Goal: Task Accomplishment & Management: Complete application form

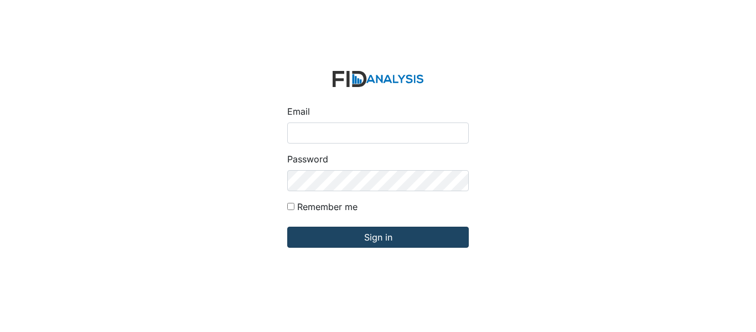
type input "[EMAIL_ADDRESS][DOMAIN_NAME]"
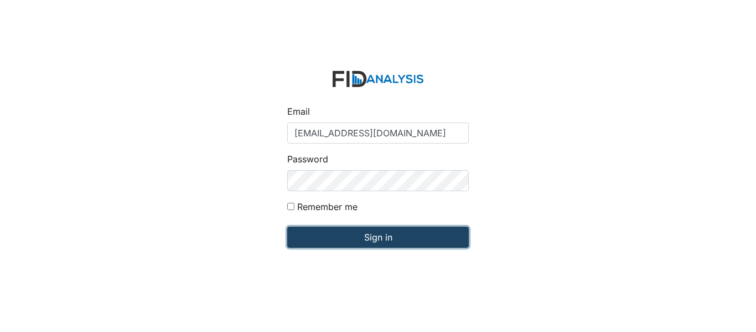
click at [349, 238] on input "Sign in" at bounding box center [378, 237] width 182 height 21
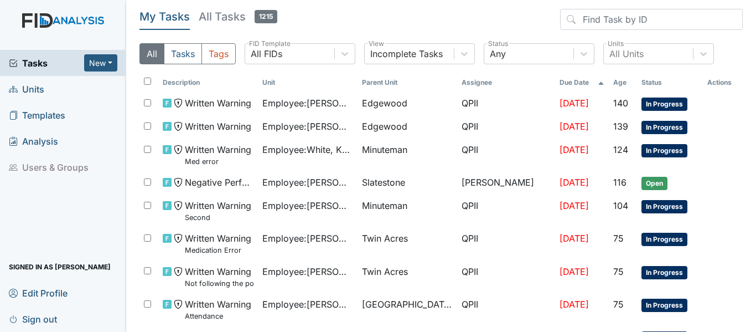
click at [38, 89] on span "Units" at bounding box center [26, 88] width 35 height 17
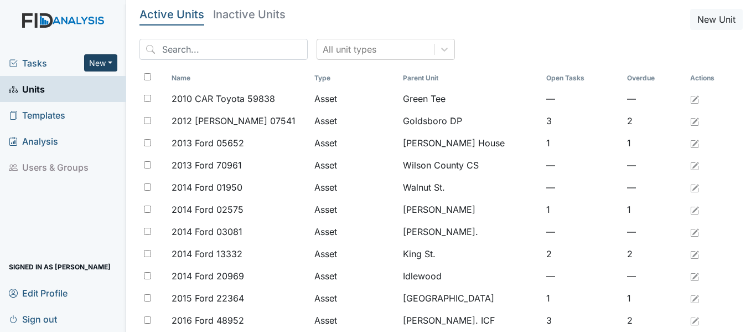
click at [111, 60] on button "New" at bounding box center [100, 62] width 33 height 17
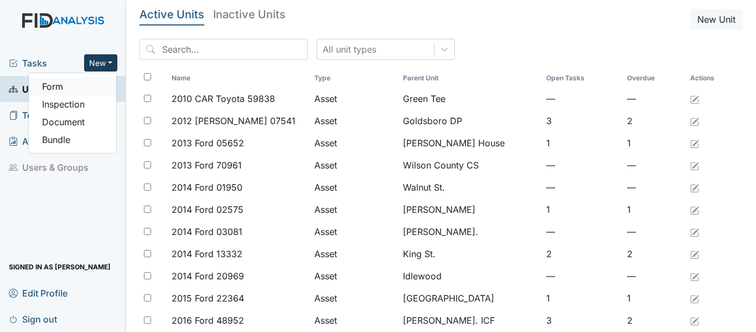
click at [63, 84] on link "Form" at bounding box center [72, 87] width 87 height 18
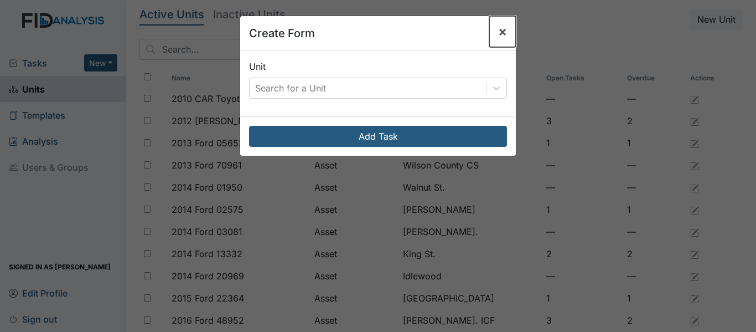
click at [505, 30] on button "×" at bounding box center [503, 31] width 27 height 31
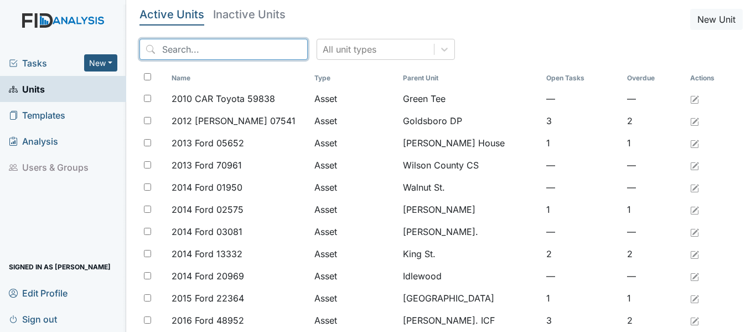
click at [168, 47] on input "search" at bounding box center [224, 49] width 168 height 21
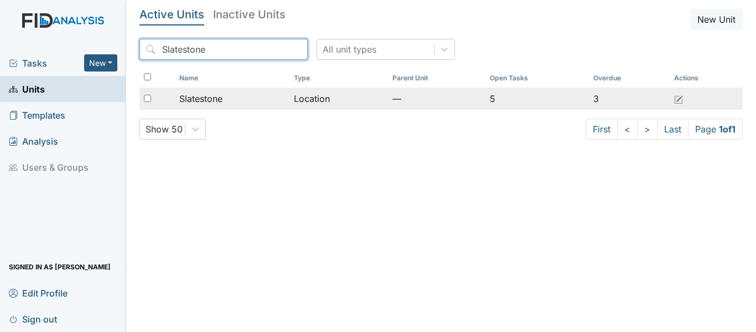
type input "Slatestone"
click at [312, 96] on td "Location" at bounding box center [339, 98] width 99 height 22
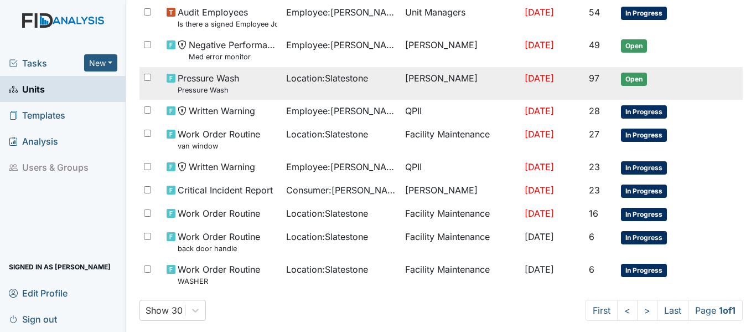
scroll to position [380, 0]
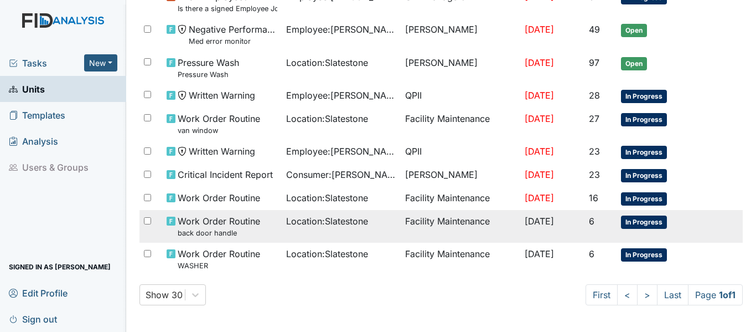
click at [630, 222] on span "In Progress" at bounding box center [644, 221] width 46 height 13
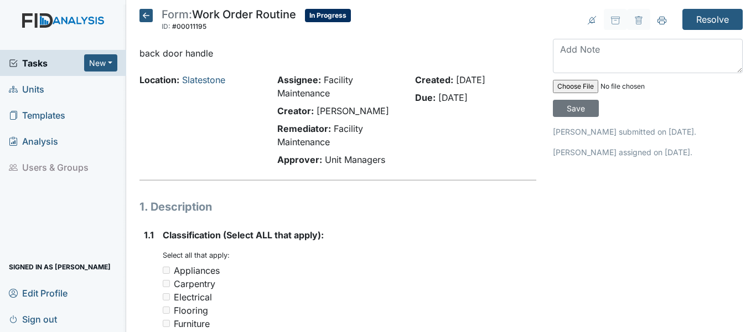
click at [141, 9] on icon at bounding box center [146, 15] width 13 height 13
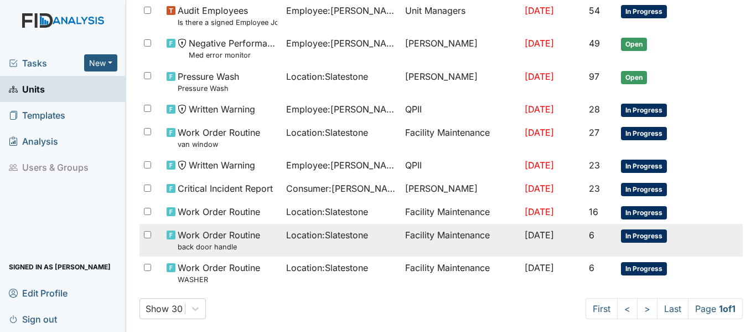
scroll to position [380, 0]
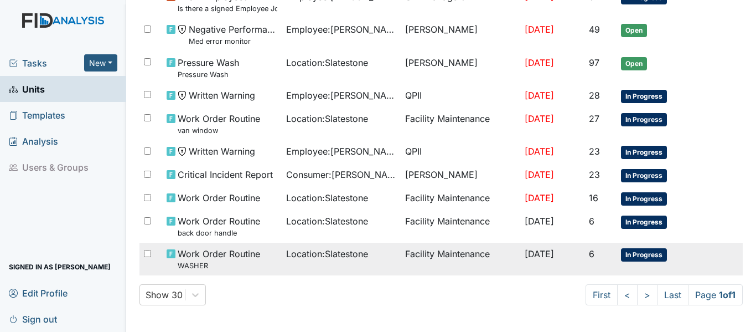
click at [645, 260] on span "In Progress" at bounding box center [644, 254] width 46 height 13
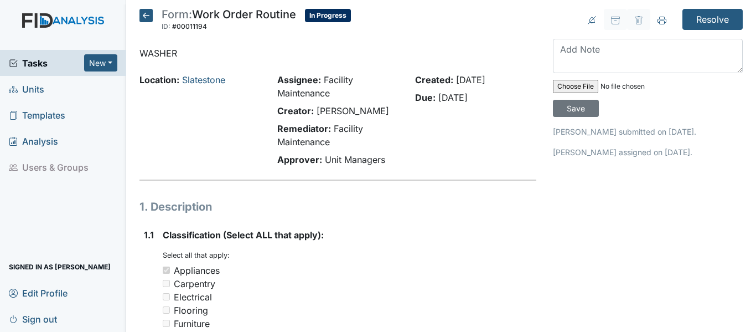
click at [145, 17] on icon at bounding box center [146, 15] width 13 height 13
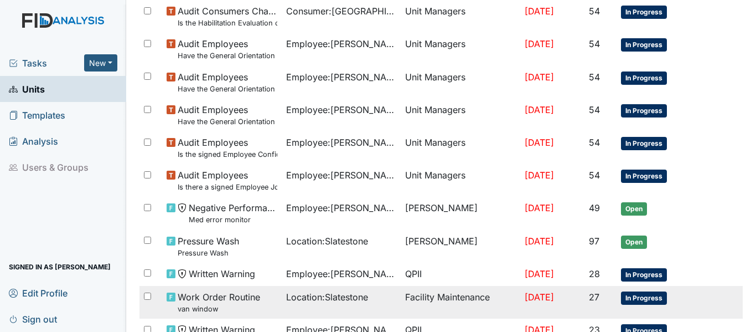
scroll to position [277, 0]
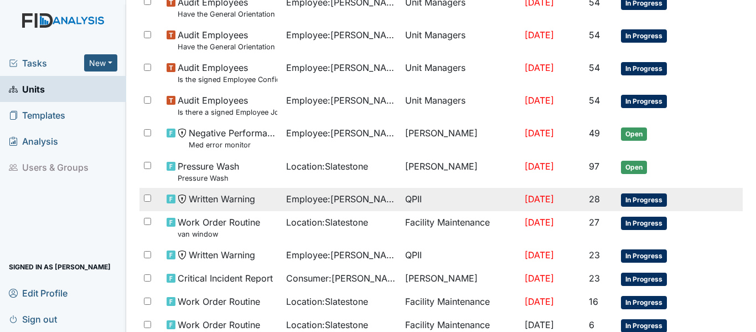
click at [641, 199] on span "In Progress" at bounding box center [644, 199] width 46 height 13
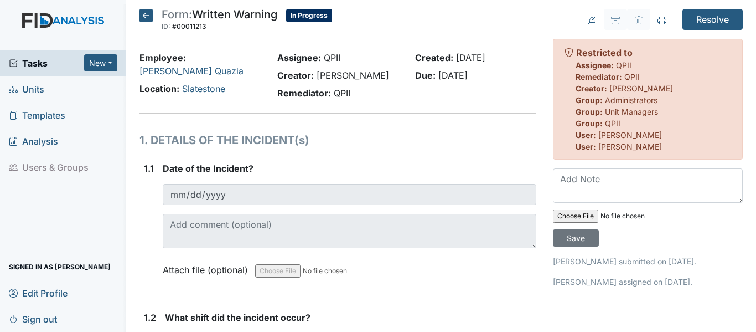
click at [145, 15] on icon at bounding box center [146, 15] width 13 height 13
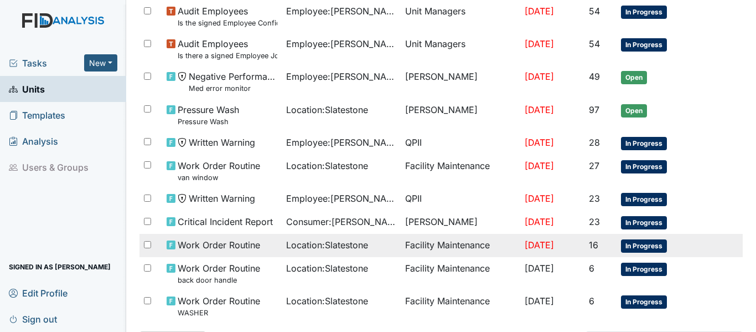
scroll to position [337, 0]
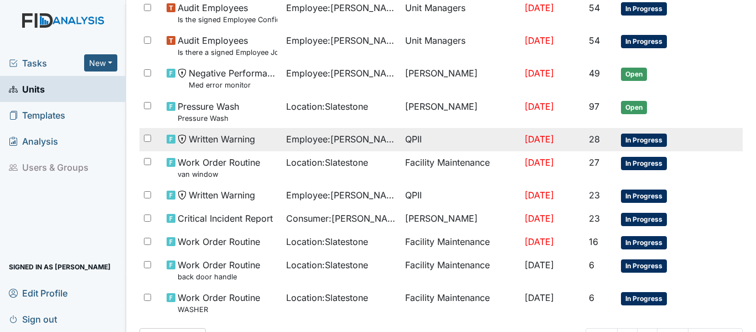
click at [647, 139] on span "In Progress" at bounding box center [644, 139] width 46 height 13
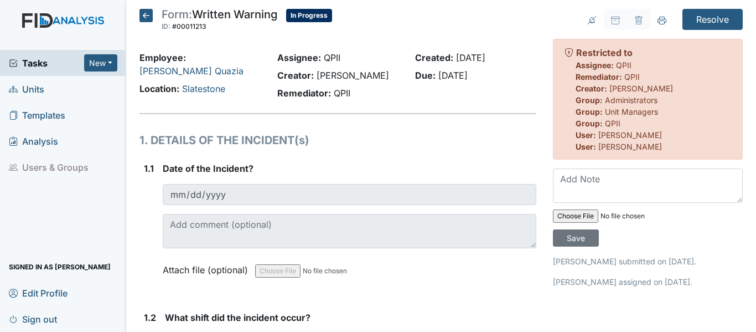
click at [147, 16] on icon at bounding box center [146, 15] width 13 height 13
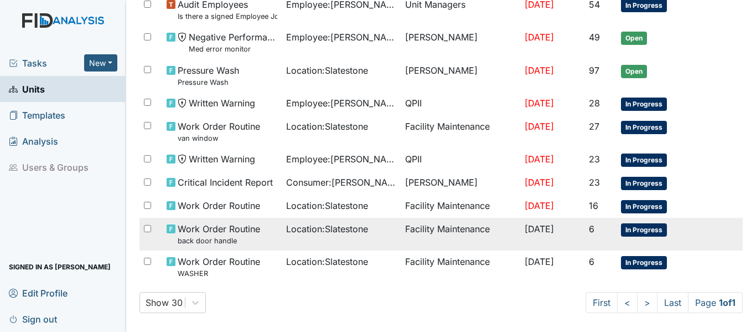
scroll to position [380, 0]
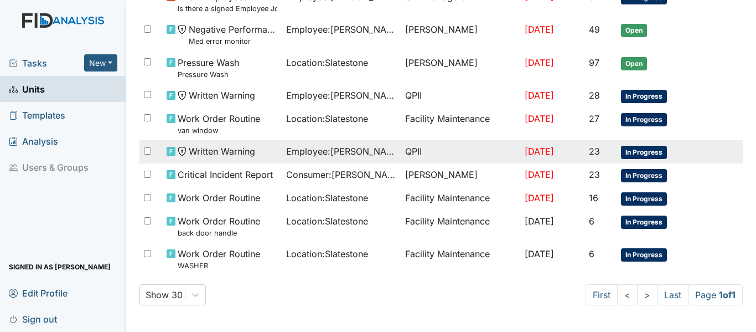
click at [643, 153] on span "In Progress" at bounding box center [644, 152] width 46 height 13
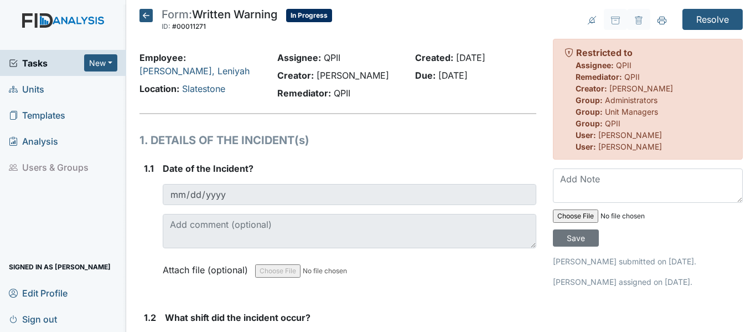
click at [146, 15] on icon at bounding box center [146, 15] width 13 height 13
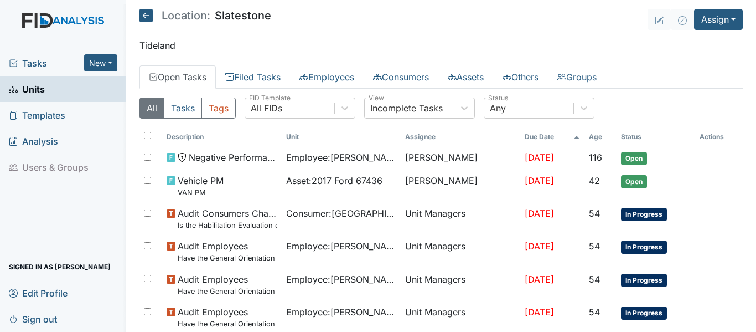
click at [146, 13] on icon at bounding box center [146, 15] width 13 height 13
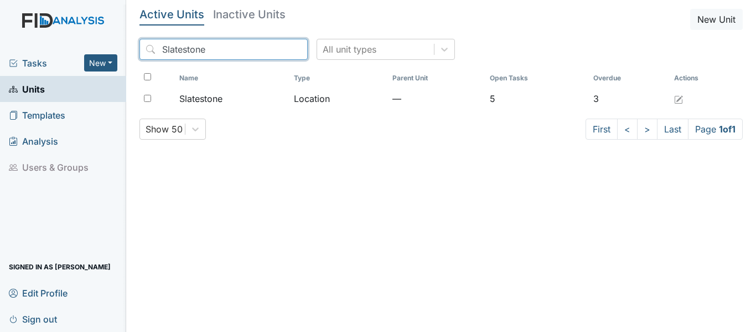
click at [205, 48] on input "Slatestone" at bounding box center [224, 49] width 168 height 21
type input "S"
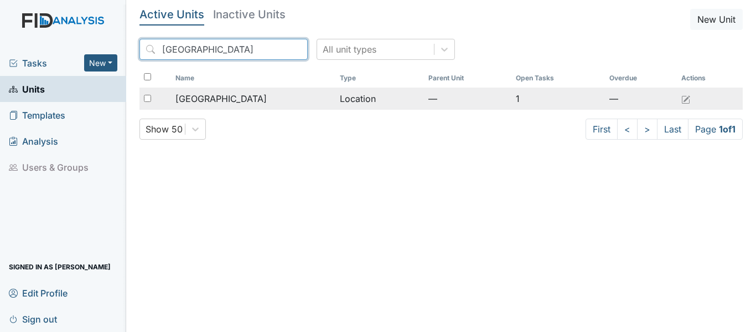
type input "[GEOGRAPHIC_DATA]"
click at [363, 105] on td "Location" at bounding box center [380, 98] width 89 height 22
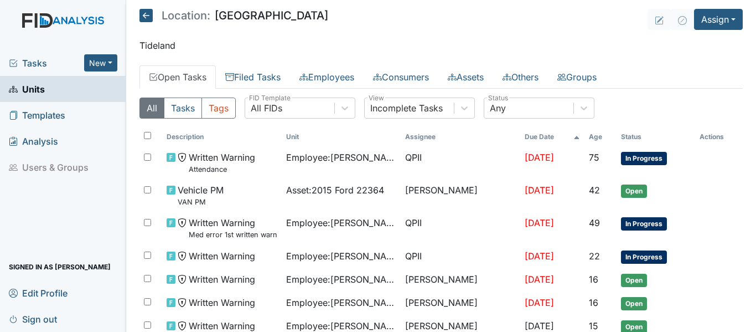
click at [145, 14] on icon at bounding box center [146, 15] width 13 height 13
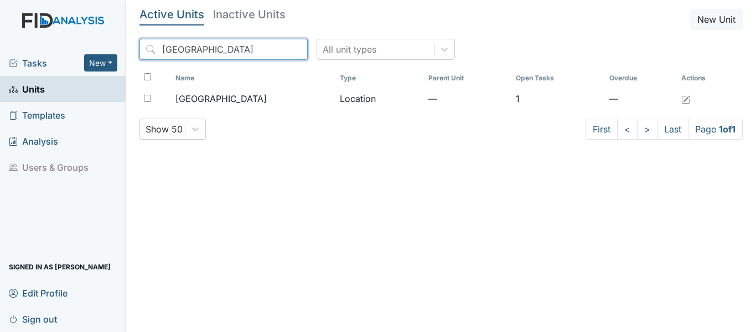
drag, startPoint x: 231, startPoint y: 50, endPoint x: 246, endPoint y: 46, distance: 15.1
click at [233, 50] on input "[GEOGRAPHIC_DATA]" at bounding box center [224, 49] width 168 height 21
type input "B"
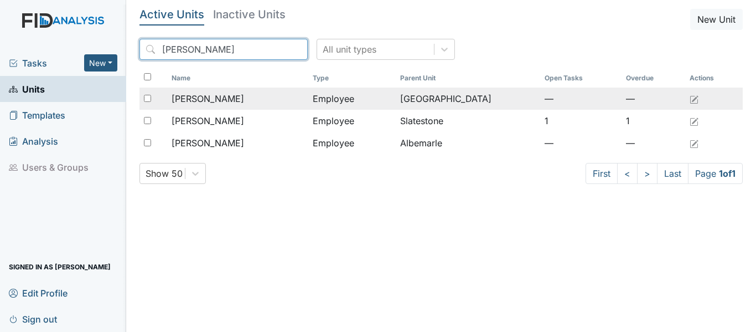
type input "[PERSON_NAME]"
click at [340, 100] on td "Employee" at bounding box center [351, 98] width 87 height 22
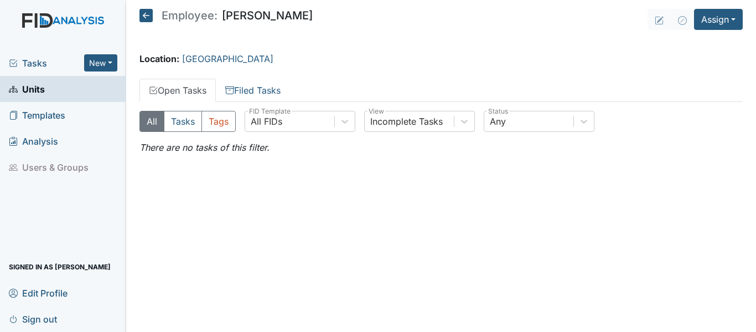
click at [147, 12] on icon at bounding box center [146, 15] width 13 height 13
click at [145, 13] on icon at bounding box center [146, 15] width 13 height 13
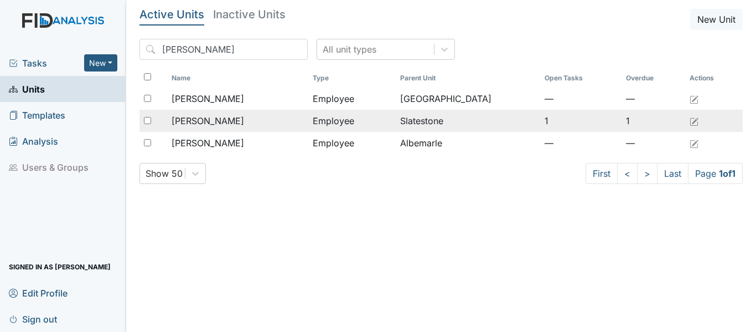
click at [148, 120] on input "checkbox" at bounding box center [147, 120] width 7 height 7
checkbox input "true"
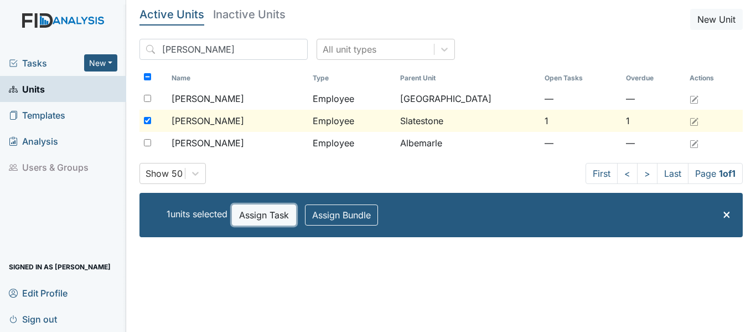
click at [276, 214] on button "Assign Task" at bounding box center [264, 214] width 64 height 21
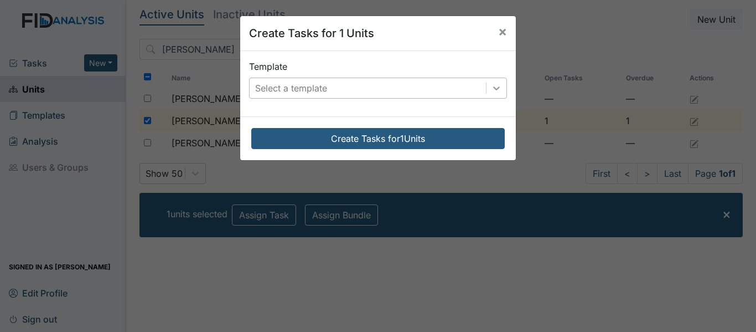
drag, startPoint x: 492, startPoint y: 88, endPoint x: 483, endPoint y: 88, distance: 8.3
click at [493, 88] on icon at bounding box center [496, 88] width 7 height 4
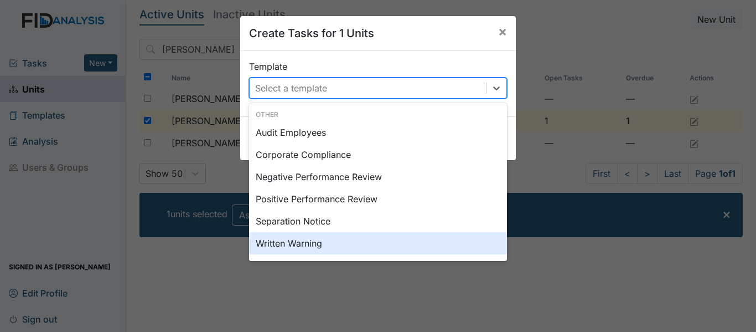
click at [284, 244] on div "Written Warning" at bounding box center [378, 243] width 258 height 22
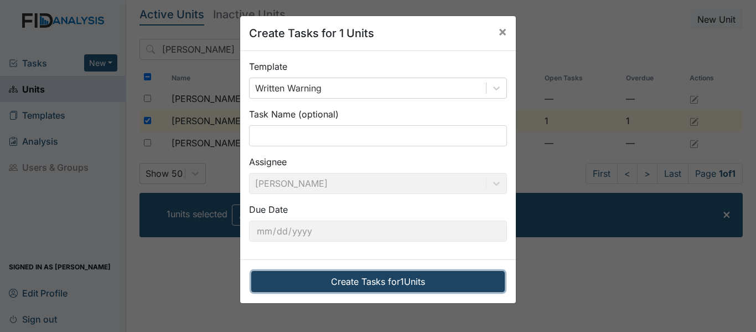
click at [382, 282] on button "Create Tasks for 1 Units" at bounding box center [378, 281] width 254 height 21
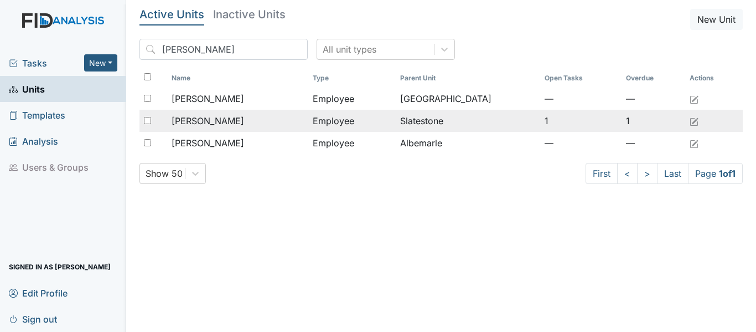
click at [147, 119] on input "checkbox" at bounding box center [147, 120] width 7 height 7
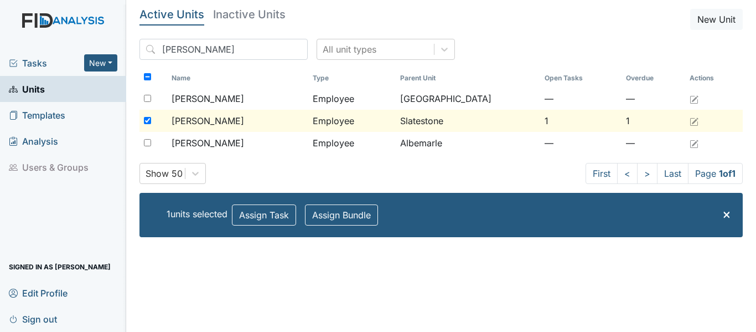
click at [148, 120] on input "checkbox" at bounding box center [147, 120] width 7 height 7
checkbox input "false"
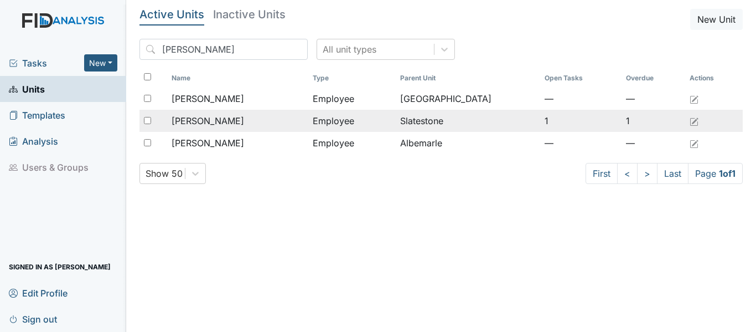
click at [288, 122] on div "[PERSON_NAME]" at bounding box center [238, 120] width 132 height 13
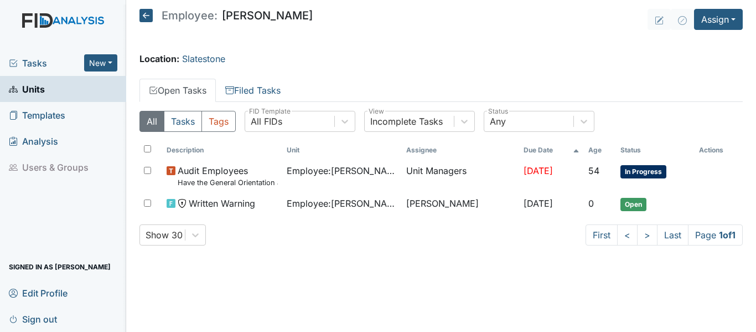
click at [146, 16] on icon at bounding box center [146, 15] width 13 height 13
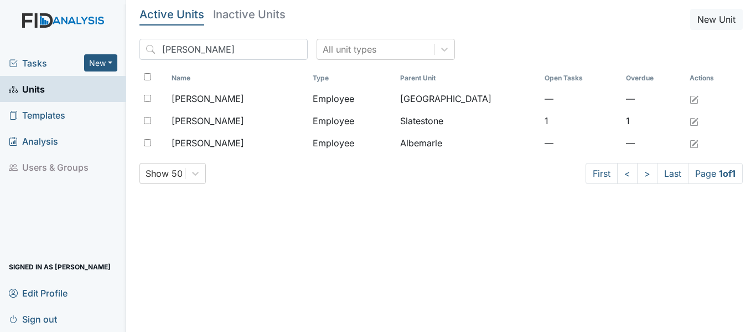
click at [141, 16] on h5 "Active Units" at bounding box center [172, 14] width 65 height 11
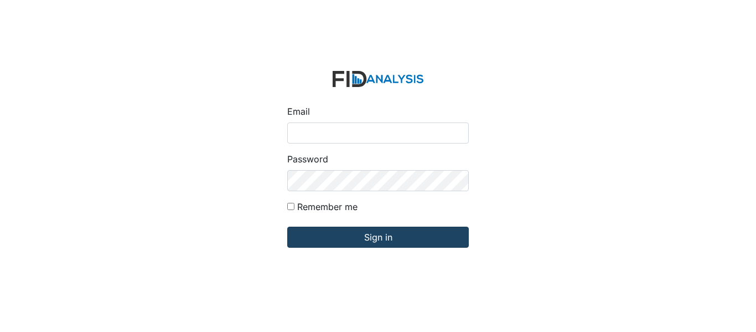
type input "[EMAIL_ADDRESS][DOMAIN_NAME]"
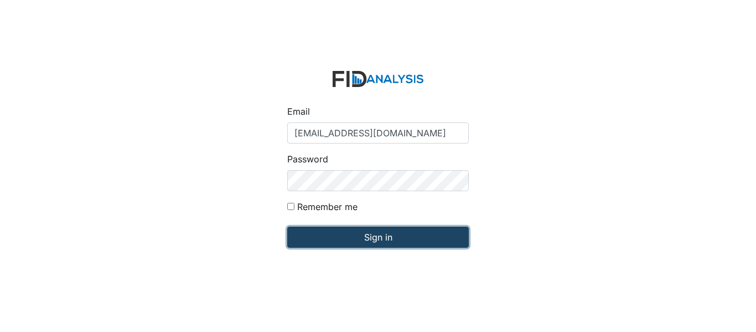
click at [356, 238] on input "Sign in" at bounding box center [378, 237] width 182 height 21
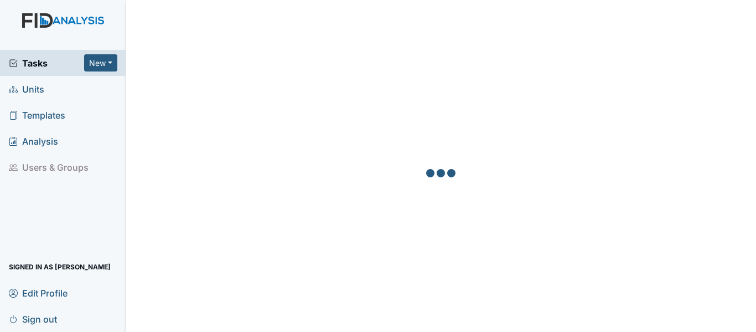
click at [37, 85] on span "Units" at bounding box center [26, 88] width 35 height 17
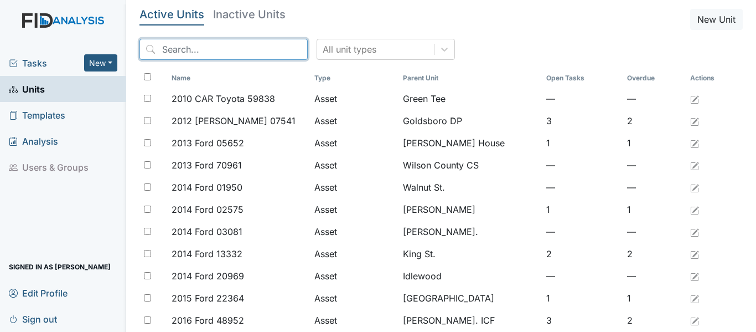
click at [167, 48] on input "search" at bounding box center [224, 49] width 168 height 21
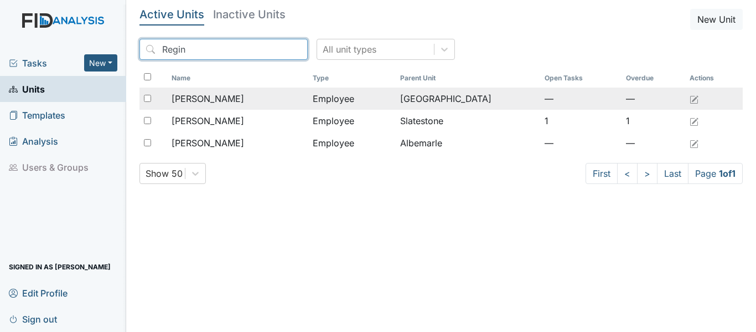
type input "Regin"
click at [320, 105] on td "Employee" at bounding box center [351, 98] width 87 height 22
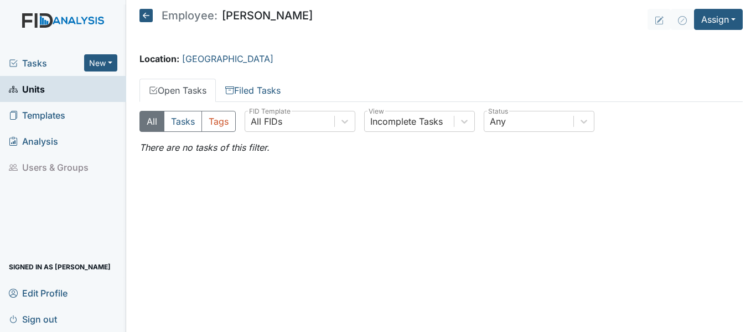
click at [143, 13] on icon at bounding box center [146, 15] width 13 height 13
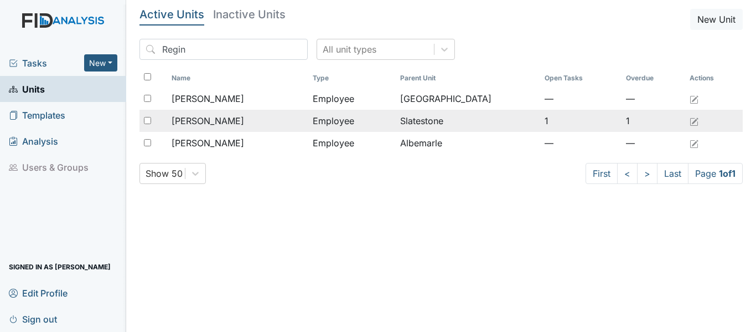
click at [542, 119] on td "1" at bounding box center [581, 121] width 82 height 22
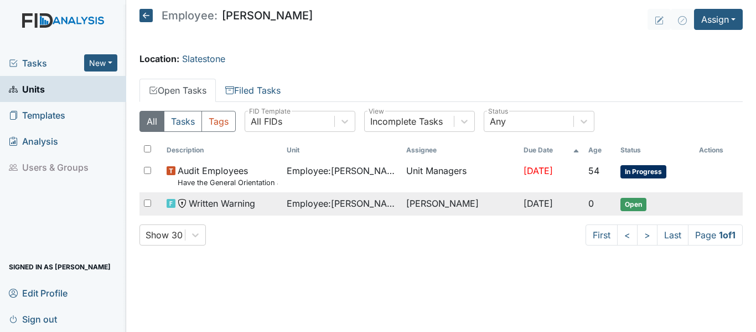
click at [405, 201] on td "[PERSON_NAME]" at bounding box center [460, 203] width 117 height 23
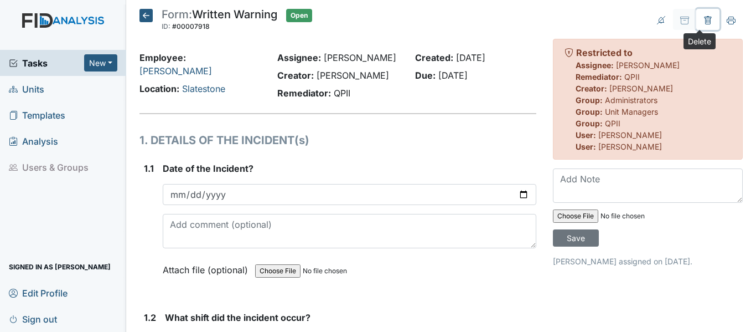
click at [704, 22] on icon at bounding box center [708, 20] width 9 height 9
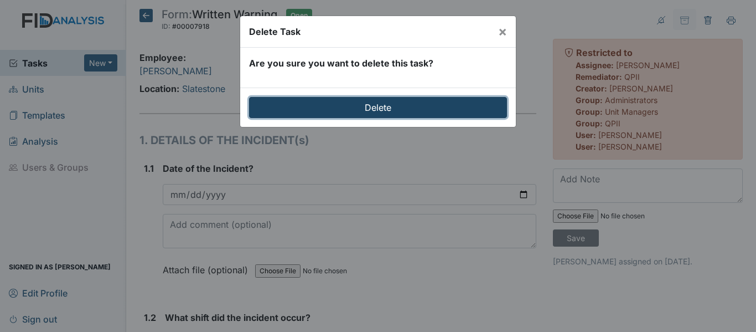
click at [405, 109] on input "Delete" at bounding box center [378, 107] width 258 height 21
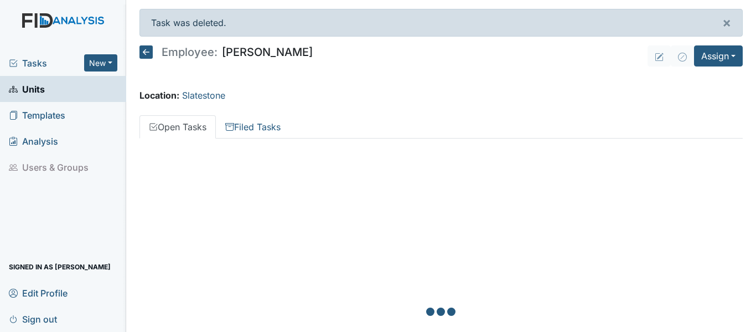
click at [148, 50] on icon at bounding box center [146, 51] width 13 height 13
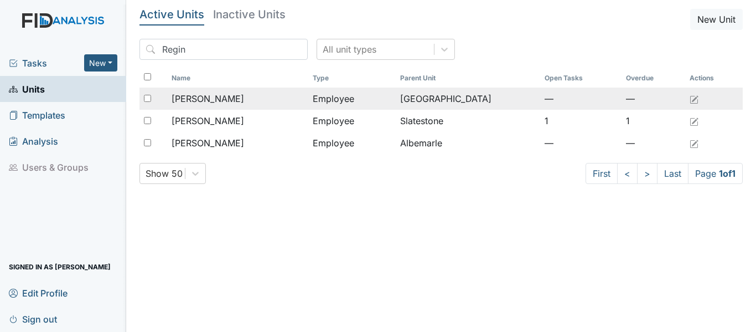
click at [146, 95] on input "checkbox" at bounding box center [147, 98] width 7 height 7
checkbox input "true"
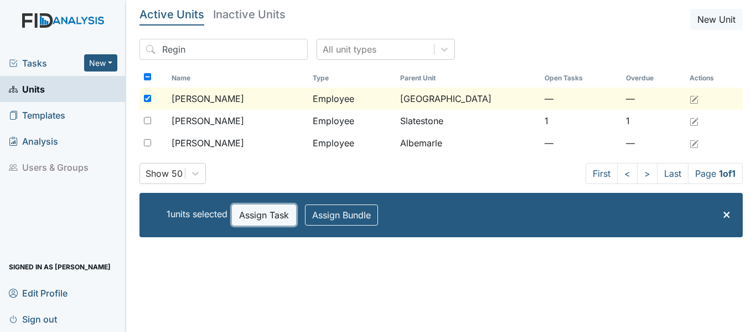
click at [261, 222] on button "Assign Task" at bounding box center [264, 214] width 64 height 21
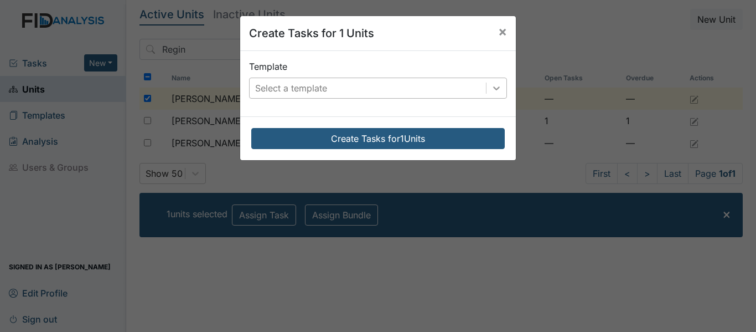
click at [496, 85] on icon at bounding box center [496, 88] width 11 height 11
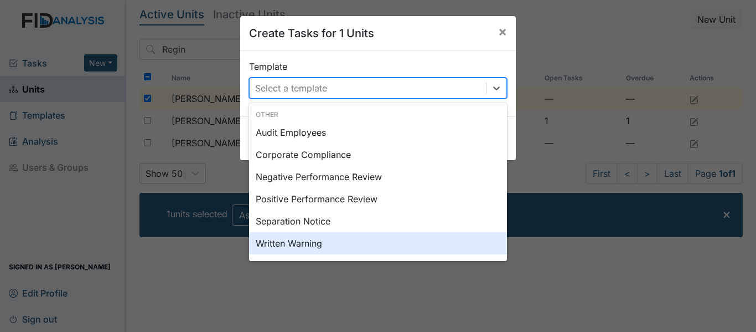
click at [282, 243] on div "Written Warning" at bounding box center [378, 243] width 258 height 22
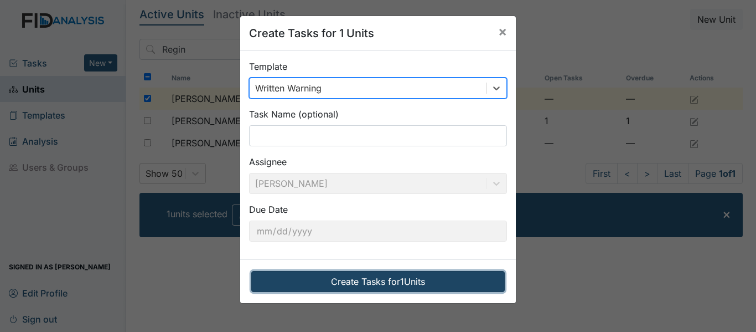
click at [369, 282] on button "Create Tasks for 1 Units" at bounding box center [378, 281] width 254 height 21
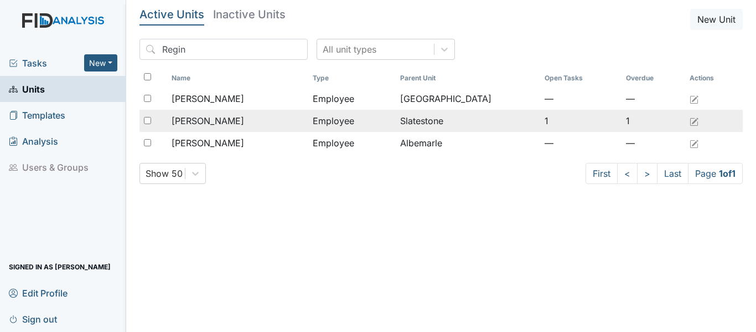
click at [218, 122] on span "[PERSON_NAME]" at bounding box center [208, 120] width 73 height 13
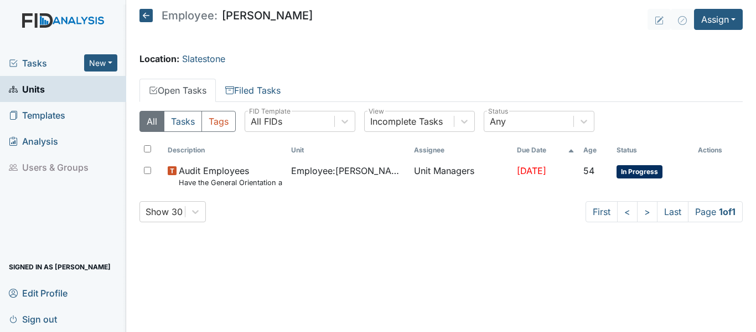
click at [143, 13] on icon at bounding box center [146, 15] width 13 height 13
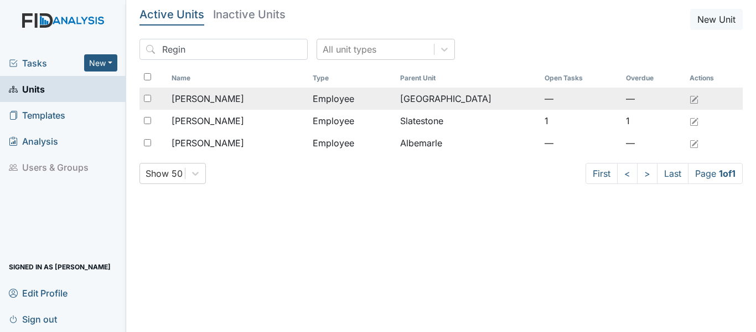
click at [148, 99] on input "checkbox" at bounding box center [147, 98] width 7 height 7
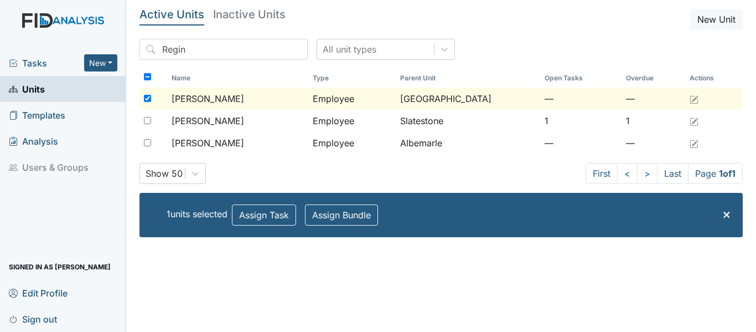
click at [148, 99] on input "checkbox" at bounding box center [147, 98] width 7 height 7
checkbox input "false"
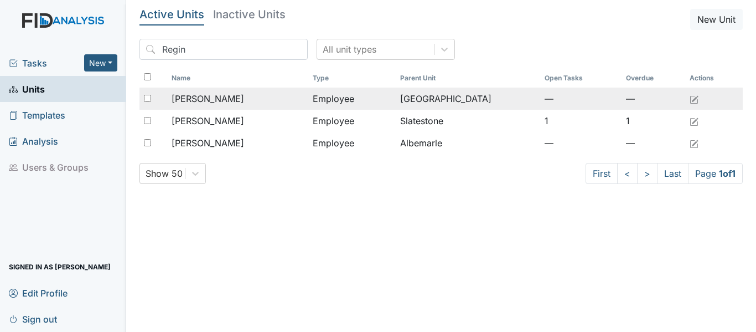
click at [213, 102] on span "[PERSON_NAME]" at bounding box center [208, 98] width 73 height 13
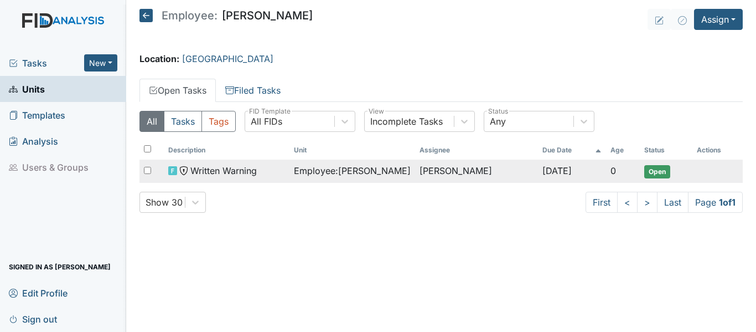
click at [652, 172] on span "Open" at bounding box center [658, 171] width 26 height 13
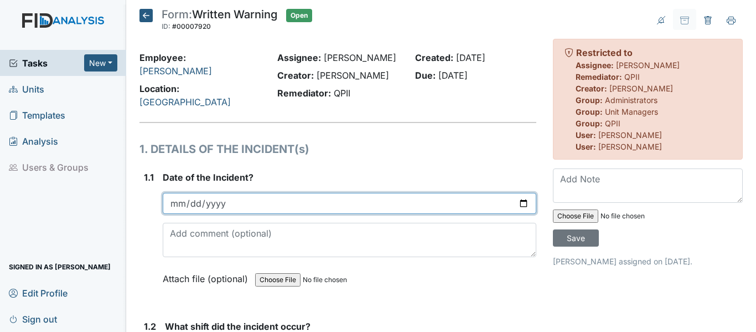
click at [519, 193] on input "date" at bounding box center [350, 203] width 374 height 21
type input "[DATE]"
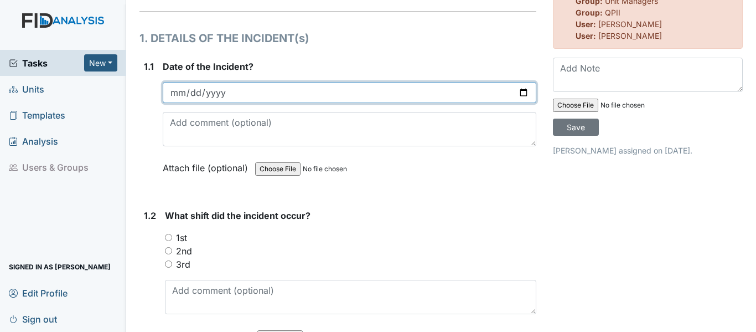
scroll to position [166, 0]
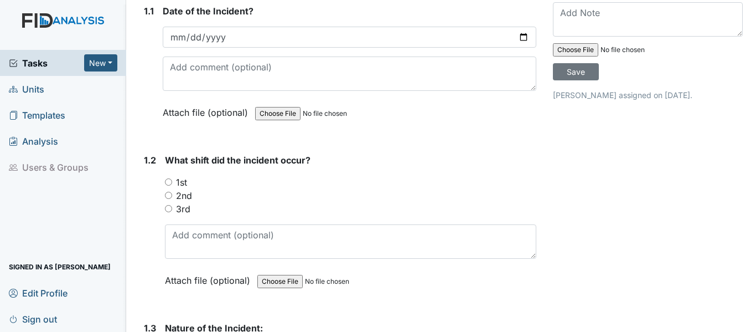
click at [169, 178] on input "1st" at bounding box center [168, 181] width 7 height 7
radio input "true"
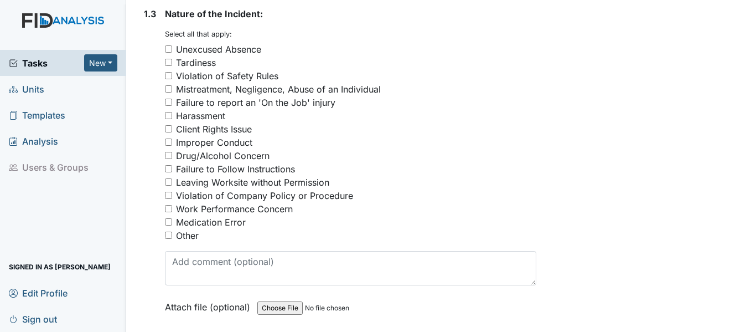
scroll to position [498, 0]
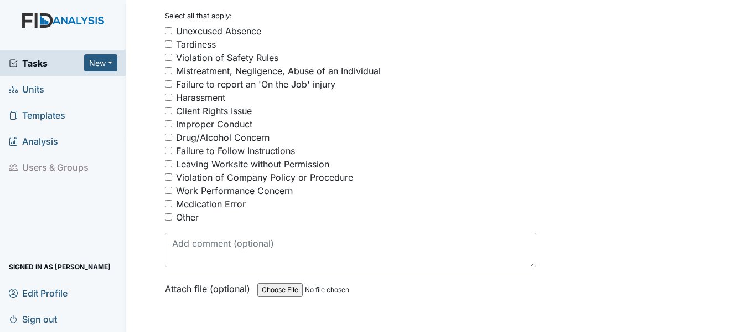
click at [171, 200] on input "Medication Error" at bounding box center [168, 203] width 7 height 7
checkbox input "true"
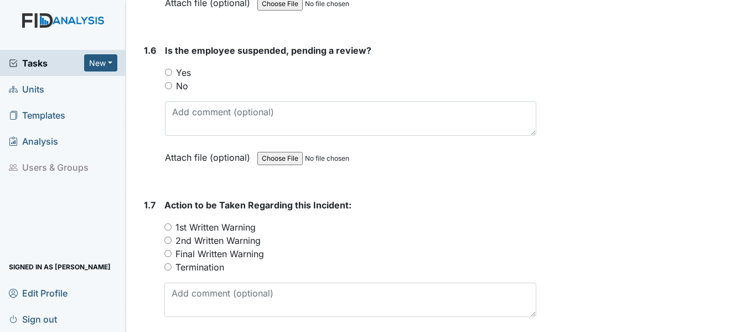
scroll to position [1108, 0]
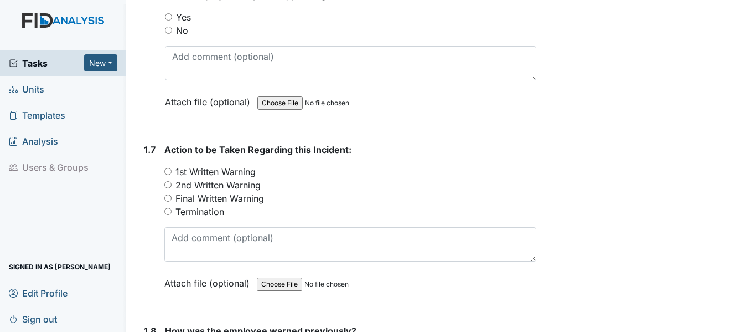
click at [168, 168] on input "1st Written Warning" at bounding box center [167, 171] width 7 height 7
radio input "true"
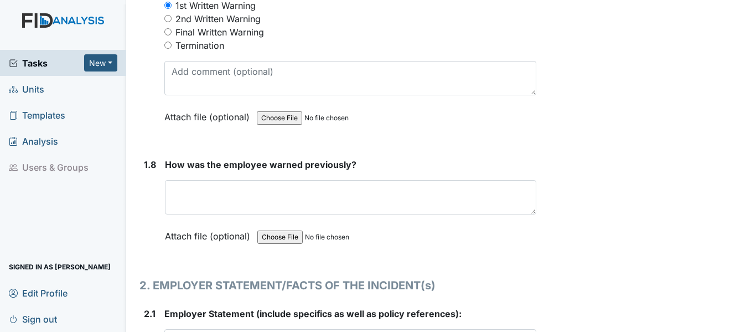
scroll to position [1329, 0]
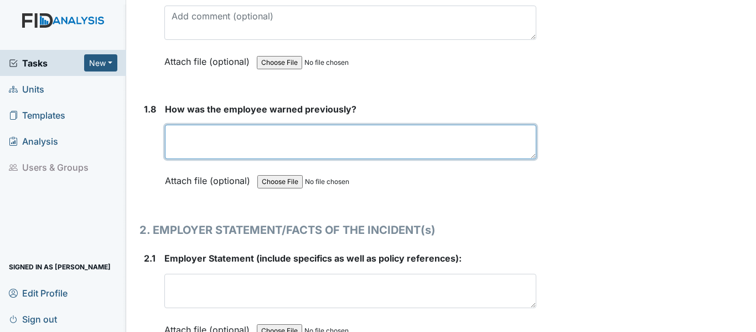
click at [169, 125] on textarea at bounding box center [351, 142] width 372 height 34
type textarea "Medication Class, previous observations"
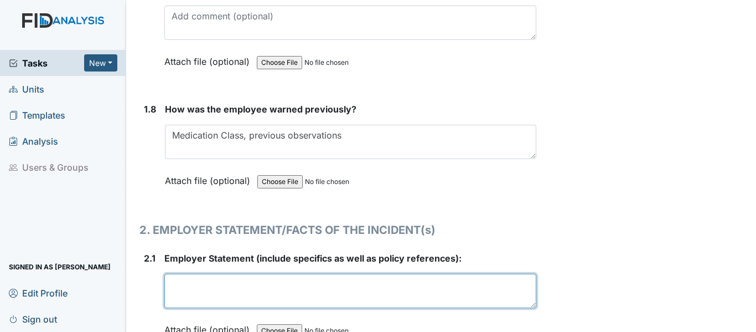
click at [172, 275] on textarea at bounding box center [350, 291] width 372 height 34
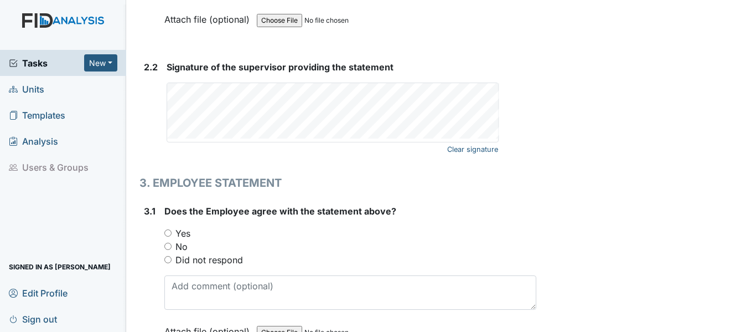
scroll to position [1626, 0]
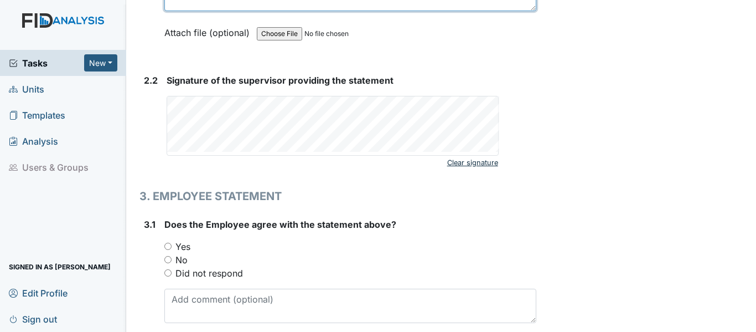
type textarea "Did not receive Polyethylene Glycol powder 3350 at 8 am."
click at [476, 155] on link "Clear signature" at bounding box center [472, 162] width 51 height 15
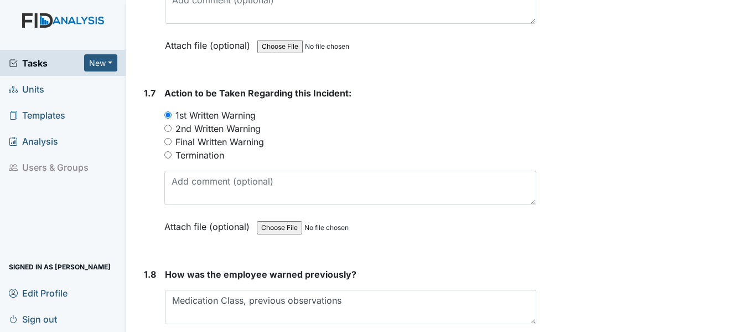
scroll to position [1119, 0]
